Goal: Information Seeking & Learning: Learn about a topic

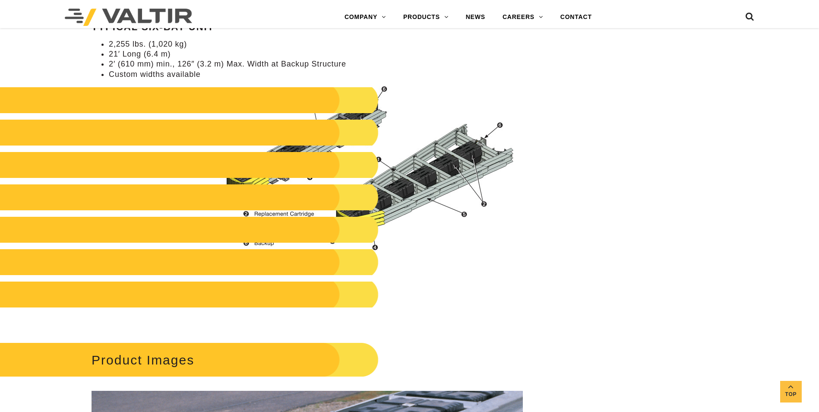
scroll to position [950, 0]
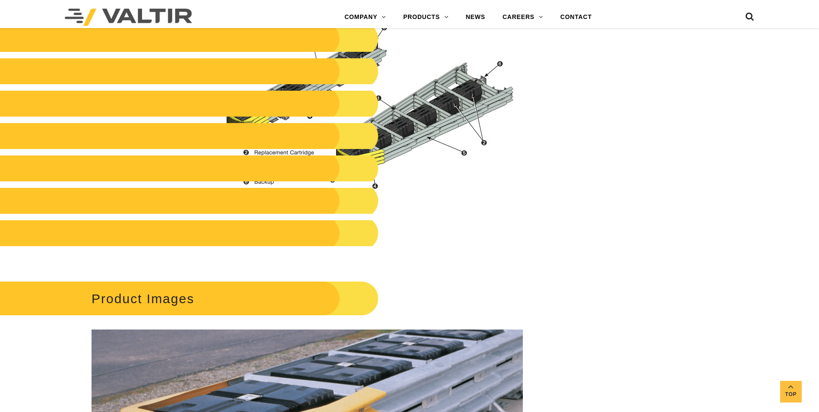
click at [359, 166] on h2 at bounding box center [174, 169] width 410 height 26
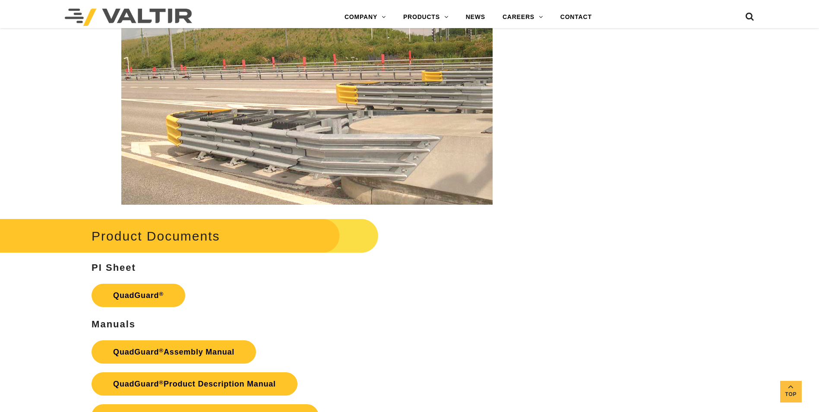
scroll to position [1728, 0]
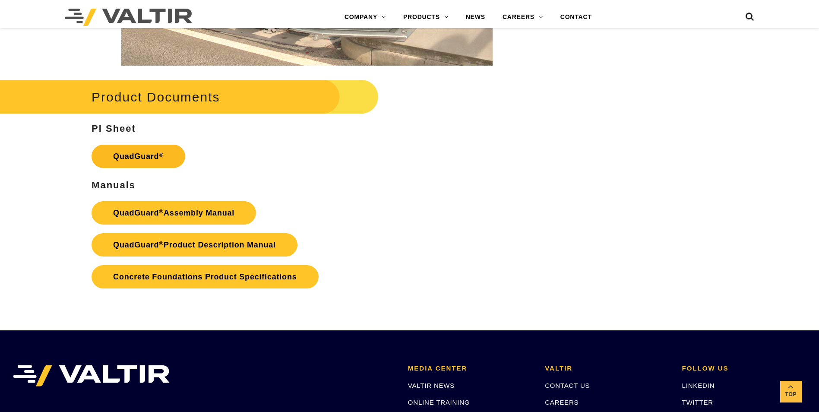
click at [169, 155] on link "QuadGuard ®" at bounding box center [139, 156] width 94 height 23
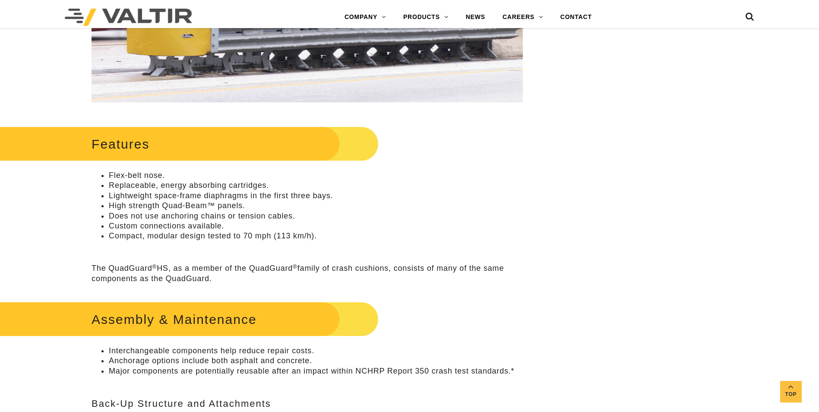
scroll to position [389, 0]
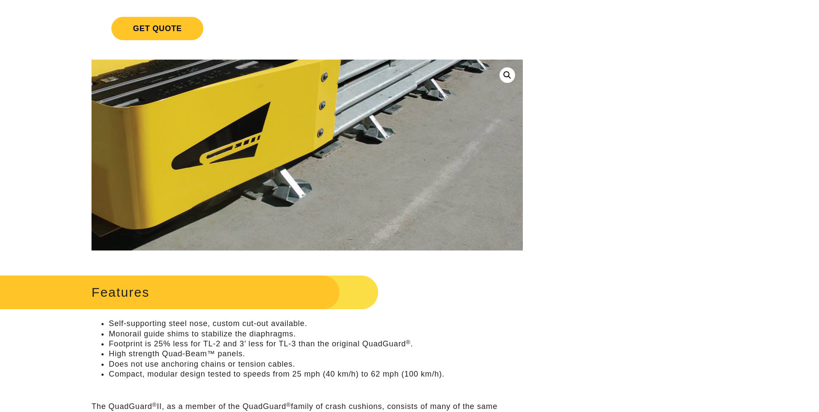
scroll to position [43, 0]
